Goal: Transaction & Acquisition: Purchase product/service

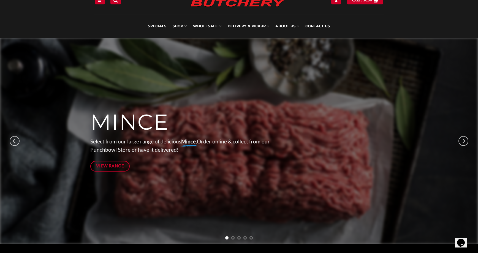
scroll to position [28, 0]
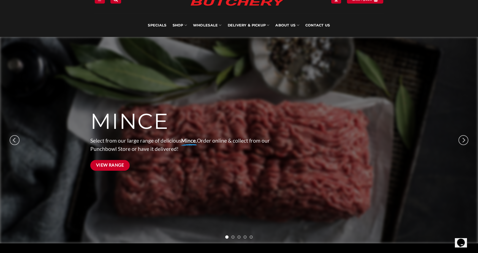
click at [111, 168] on span "View Range" at bounding box center [110, 165] width 28 height 7
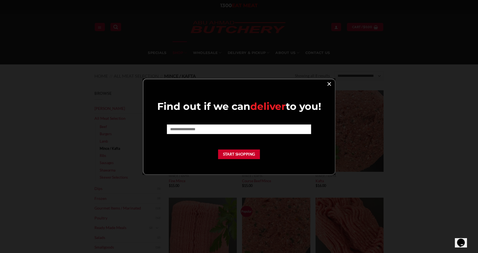
click at [330, 84] on link "×" at bounding box center [329, 83] width 8 height 7
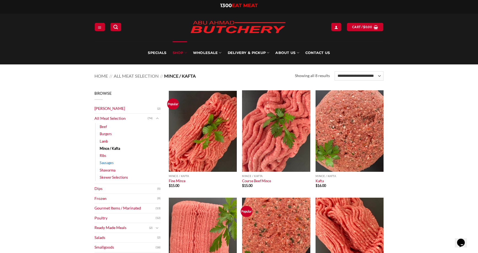
click at [107, 162] on link "Sausages" at bounding box center [107, 162] width 14 height 7
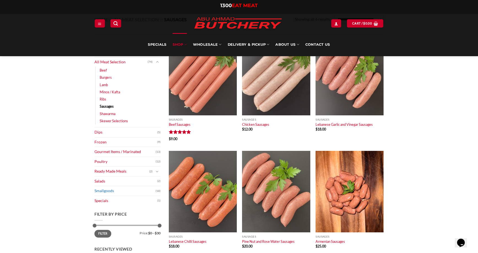
scroll to position [55, 0]
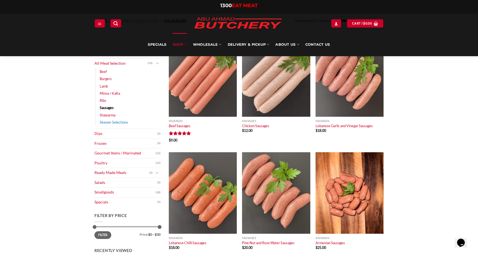
click at [104, 122] on link "Skewer Selections" at bounding box center [114, 122] width 28 height 7
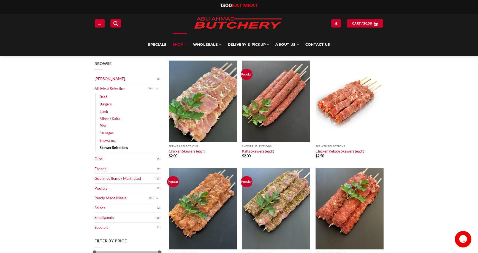
scroll to position [28, 0]
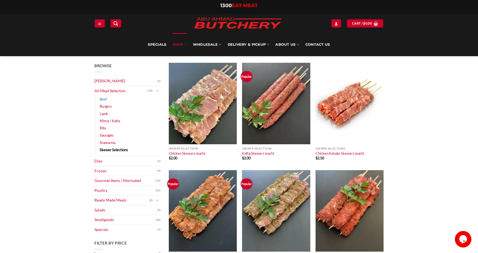
click at [105, 100] on link "Beef" at bounding box center [103, 98] width 7 height 7
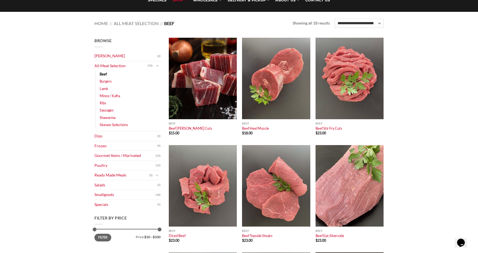
scroll to position [55, 0]
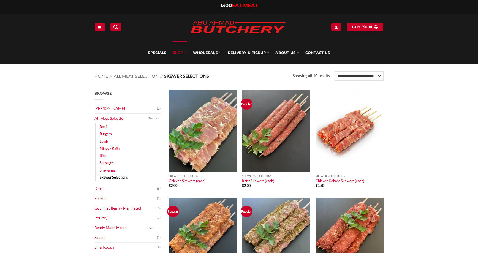
scroll to position [28, 0]
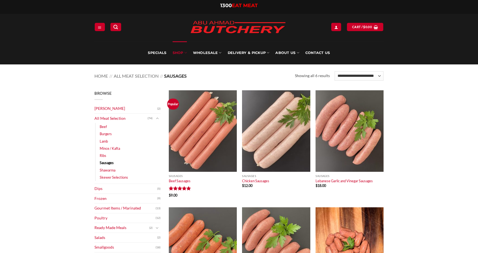
scroll to position [55, 0]
